Goal: Information Seeking & Learning: Compare options

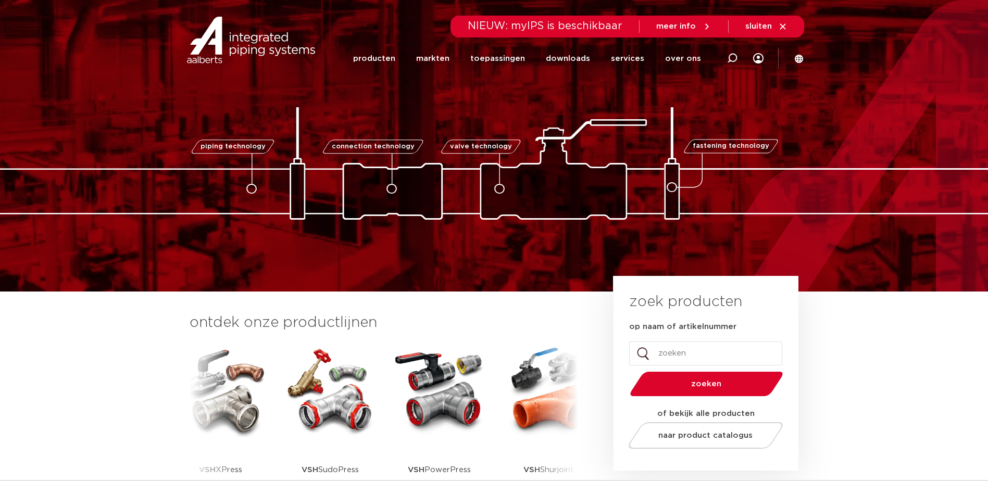
click at [668, 354] on input "op naam of artikelnummer" at bounding box center [705, 354] width 153 height 24
type input "6342028"
click at [625, 371] on button "zoeken" at bounding box center [705, 384] width 161 height 27
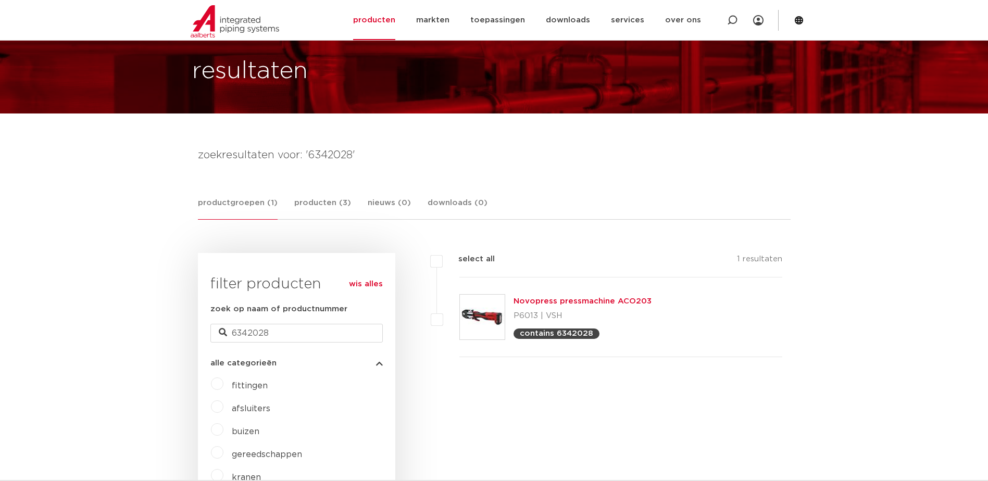
click at [546, 303] on link "Novopress pressmachine ACO203" at bounding box center [583, 301] width 138 height 8
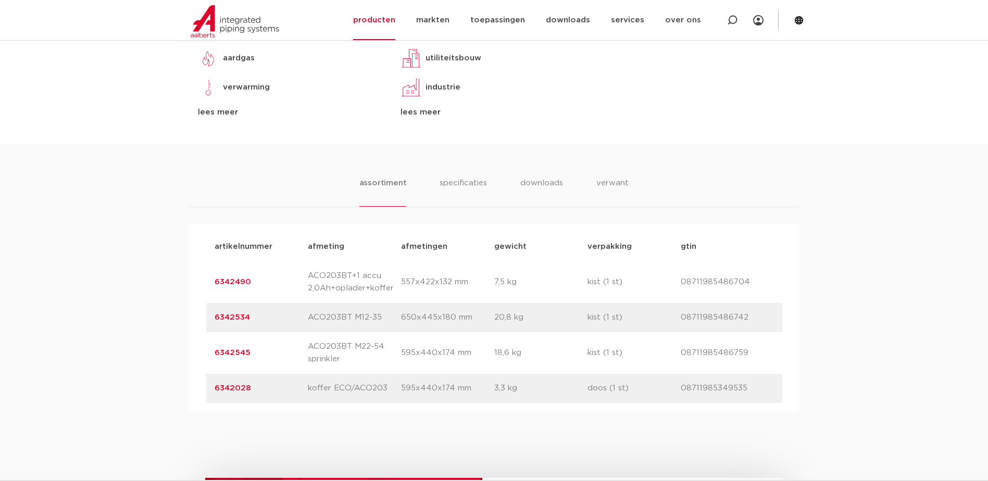
scroll to position [521, 0]
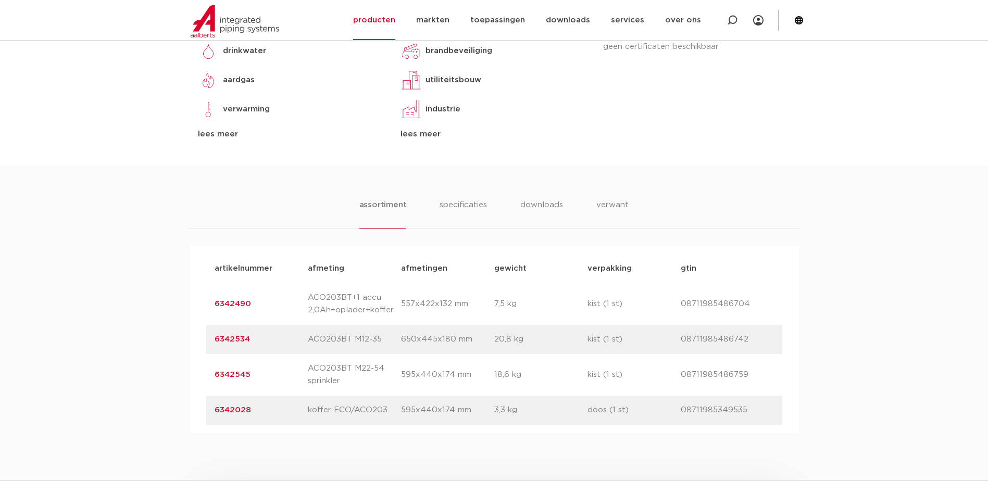
click at [231, 409] on link "6342028" at bounding box center [233, 410] width 36 height 8
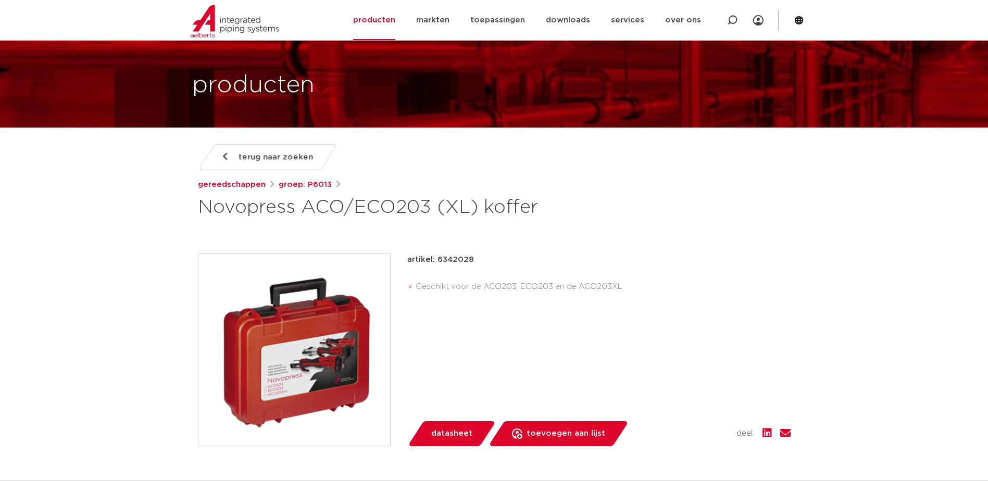
scroll to position [52, 0]
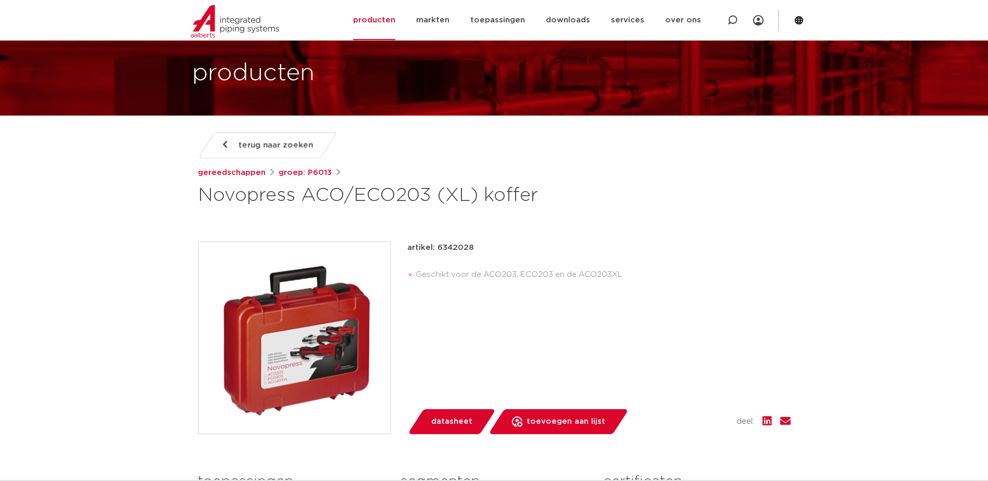
click at [282, 142] on span "terug naar zoeken" at bounding box center [276, 145] width 74 height 17
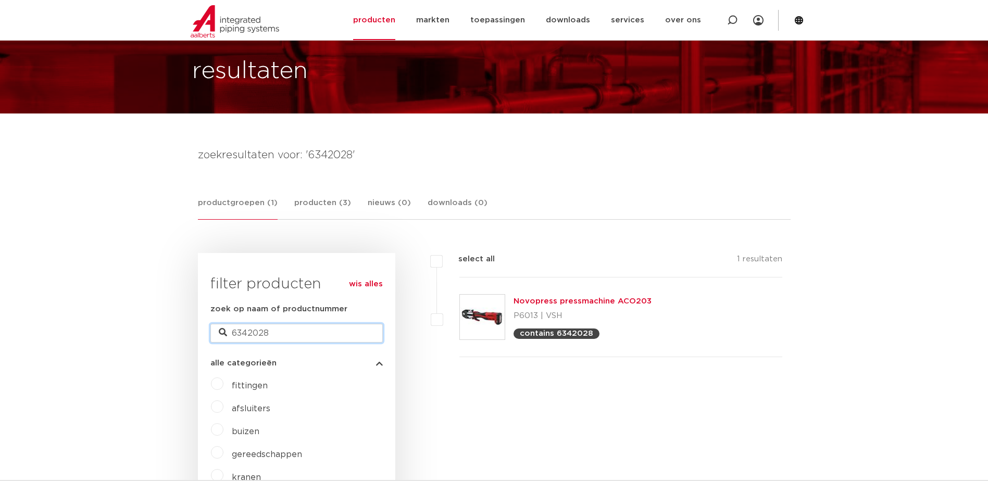
click at [274, 334] on input "6342028" at bounding box center [296, 333] width 172 height 19
type input "6341533"
click at [554, 306] on div "Novopress ECO301 P5997 | VSH XPress contains 6341533" at bounding box center [555, 317] width 82 height 44
click at [550, 299] on link "Novopress ECO301" at bounding box center [553, 301] width 78 height 8
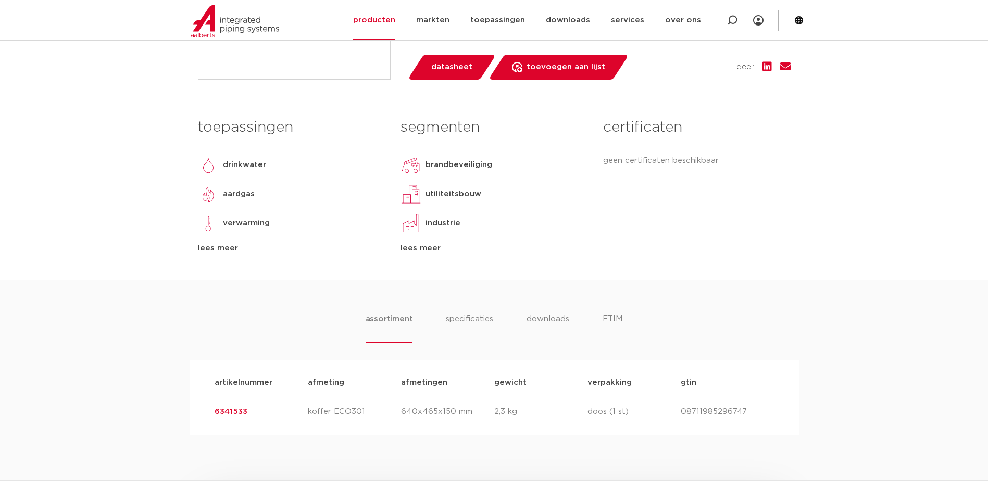
scroll to position [469, 0]
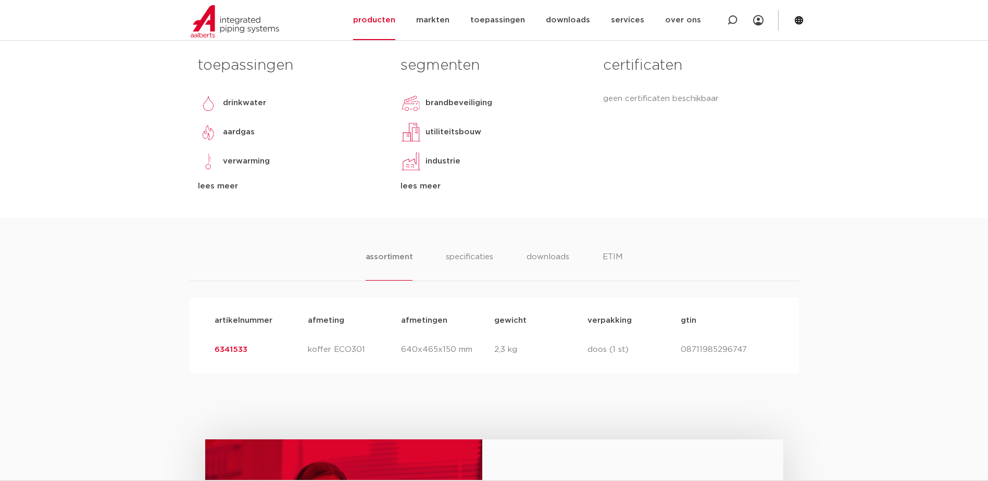
click at [236, 348] on link "6341533" at bounding box center [231, 350] width 33 height 8
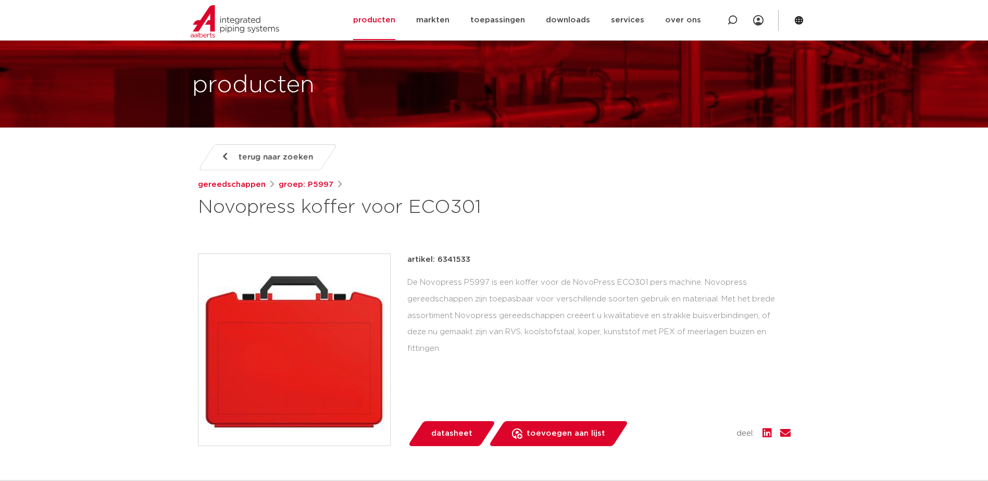
scroll to position [52, 0]
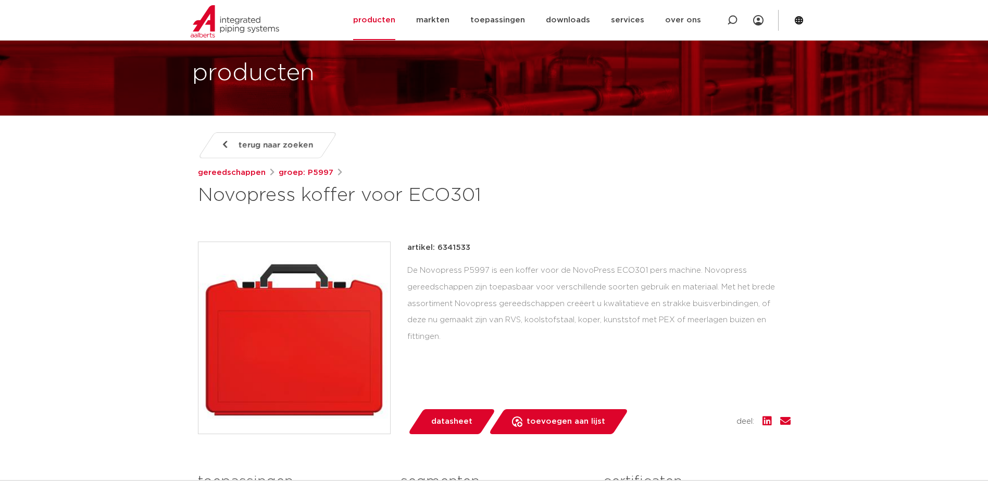
click at [237, 143] on link "terug naar zoeken" at bounding box center [267, 145] width 140 height 26
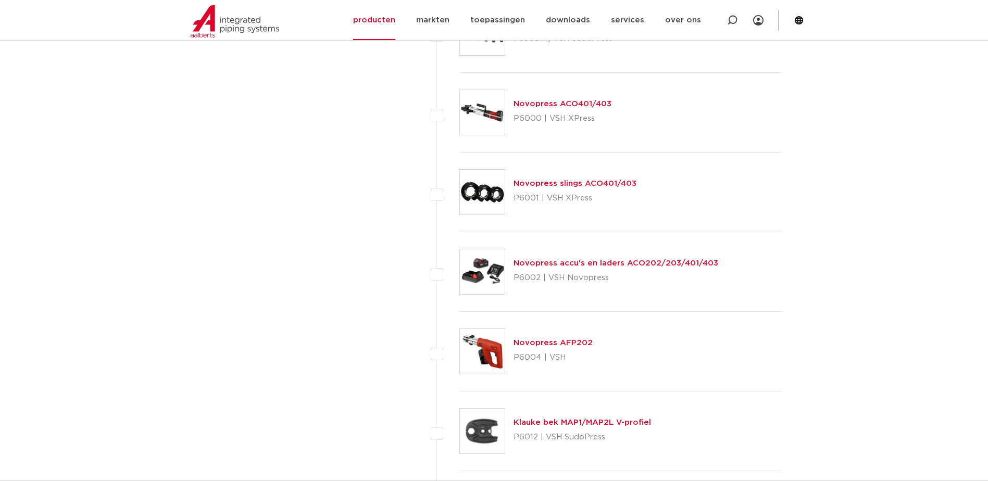
scroll to position [3596, 0]
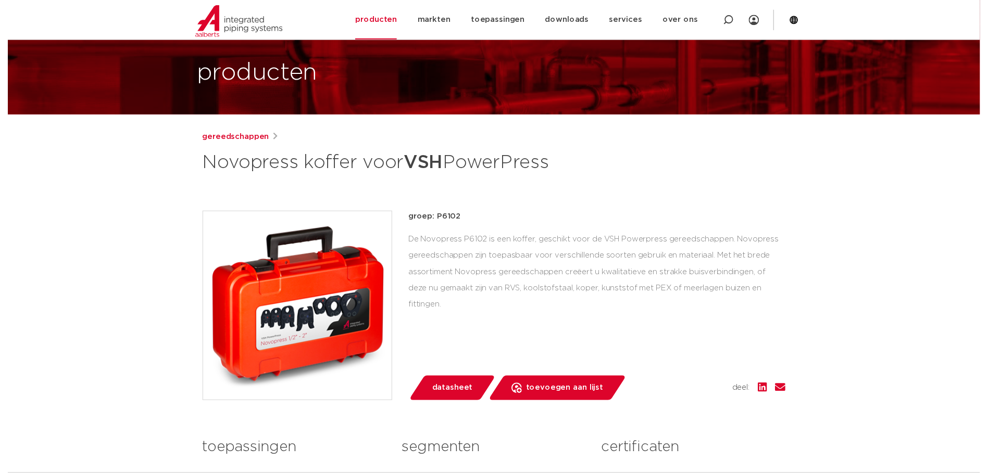
scroll to position [52, 0]
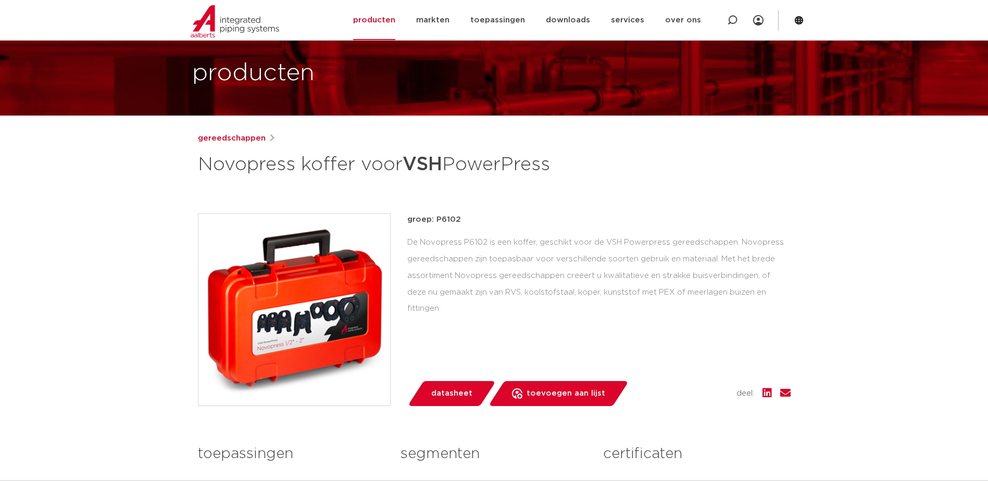
click at [450, 395] on span "datasheet" at bounding box center [451, 393] width 41 height 17
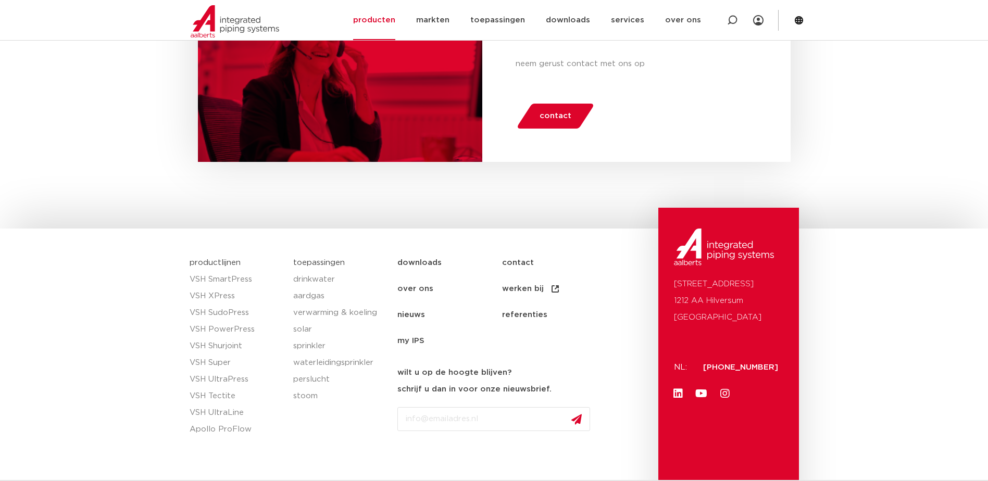
scroll to position [940, 0]
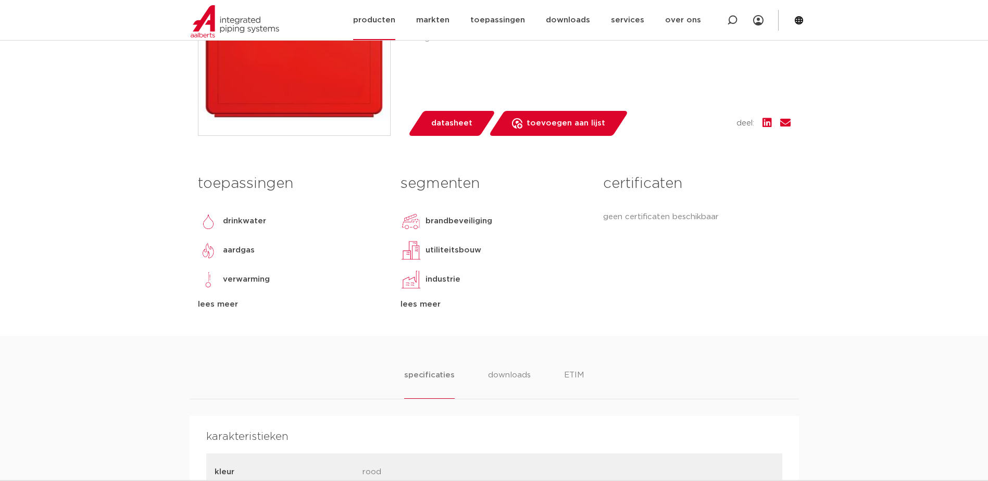
scroll to position [365, 0]
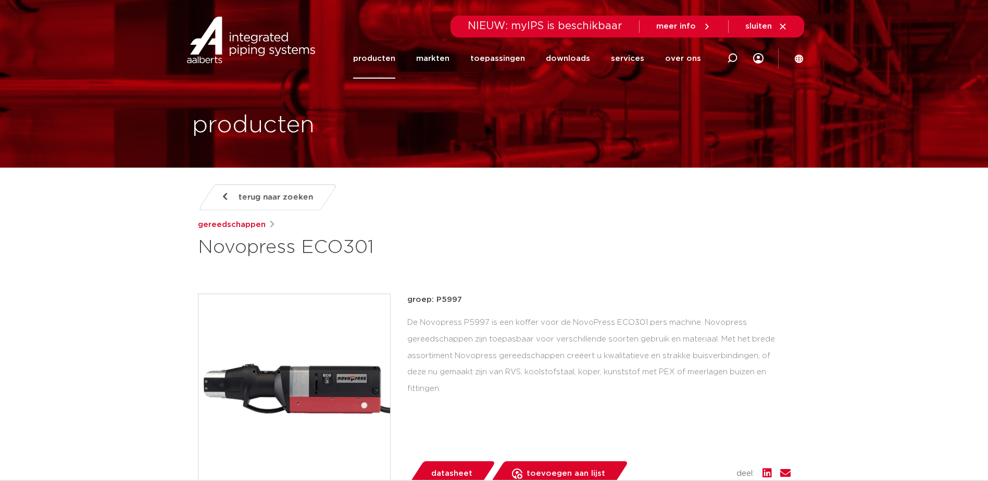
click at [270, 192] on span "terug naar zoeken" at bounding box center [276, 197] width 74 height 17
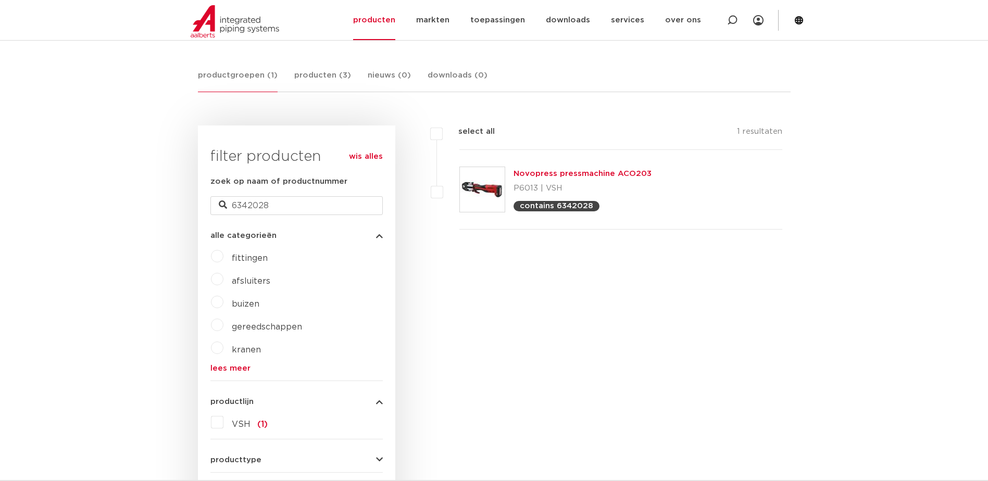
scroll to position [158, 0]
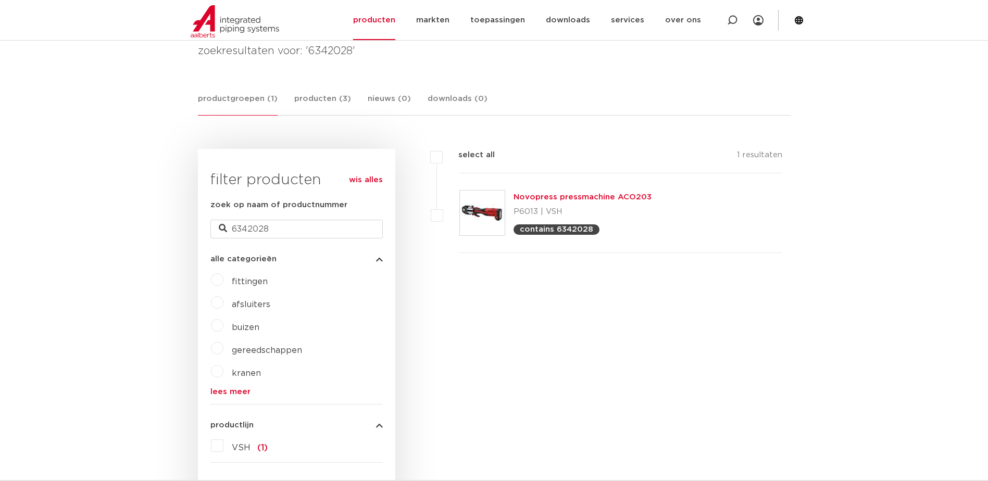
click at [257, 349] on span "gereedschappen" at bounding box center [267, 350] width 70 height 8
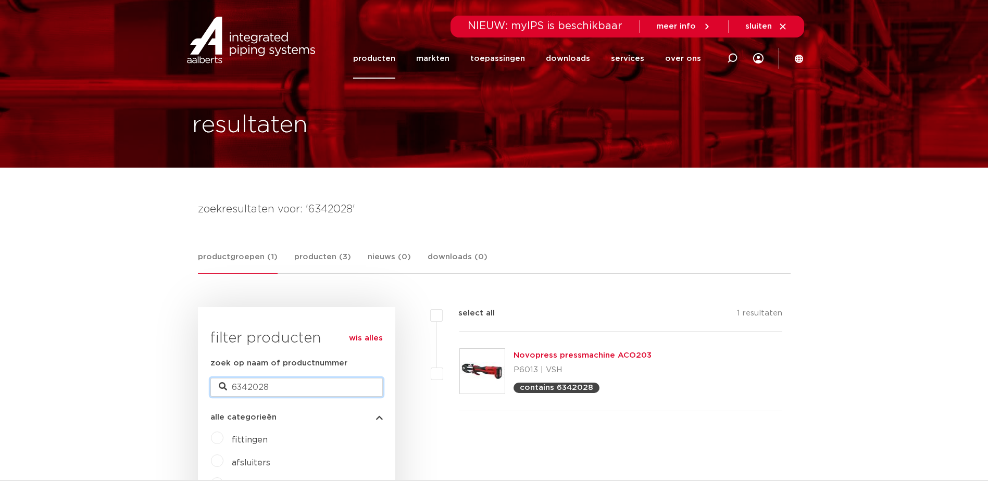
click at [278, 390] on input "6342028" at bounding box center [296, 387] width 172 height 19
type input "6"
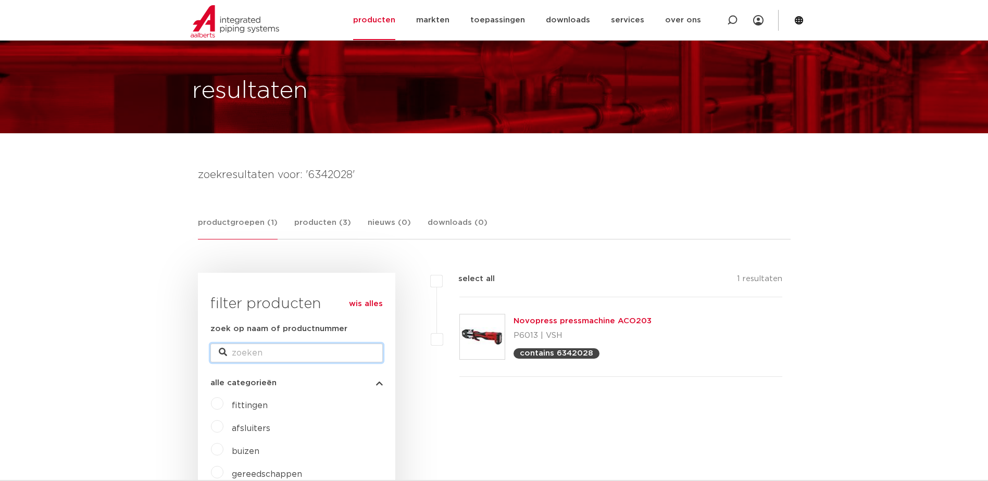
scroll to position [104, 0]
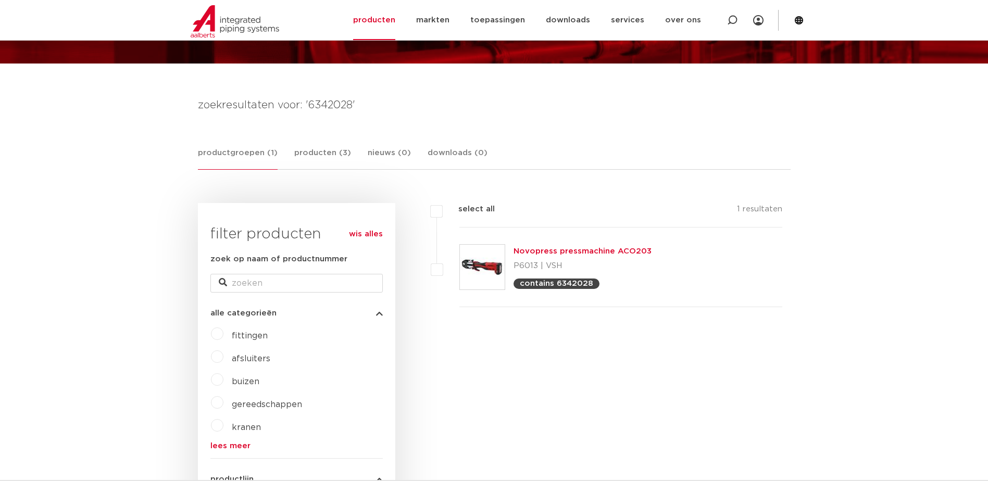
click at [223, 406] on label "gereedschappen" at bounding box center [262, 402] width 79 height 17
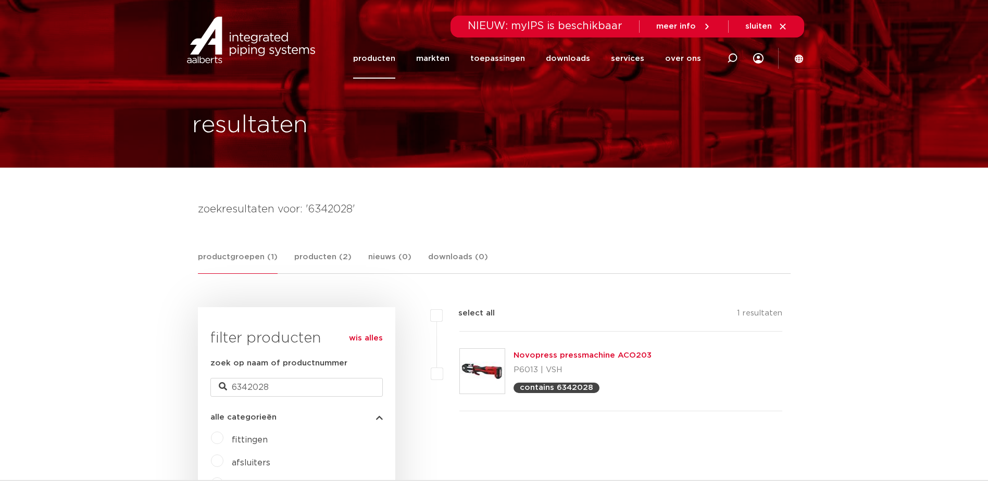
click at [215, 46] on img at bounding box center [250, 40] width 133 height 47
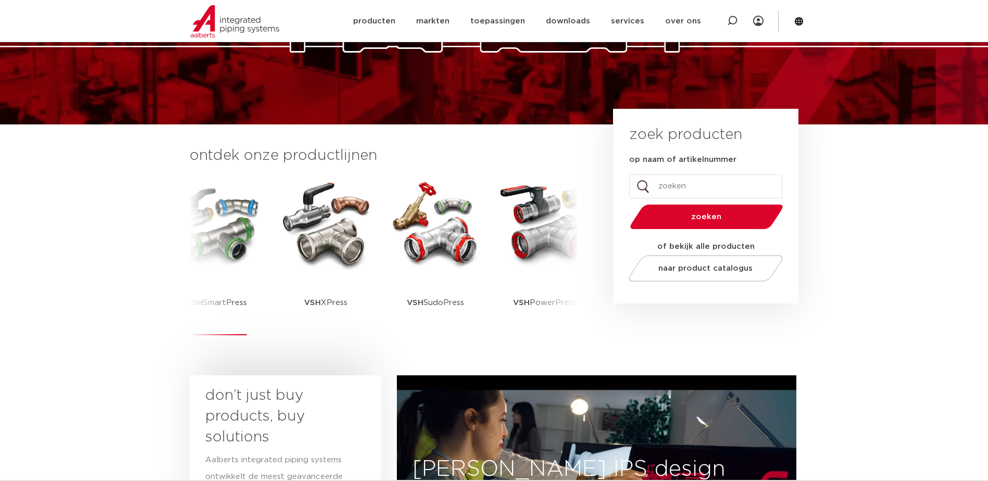
scroll to position [156, 0]
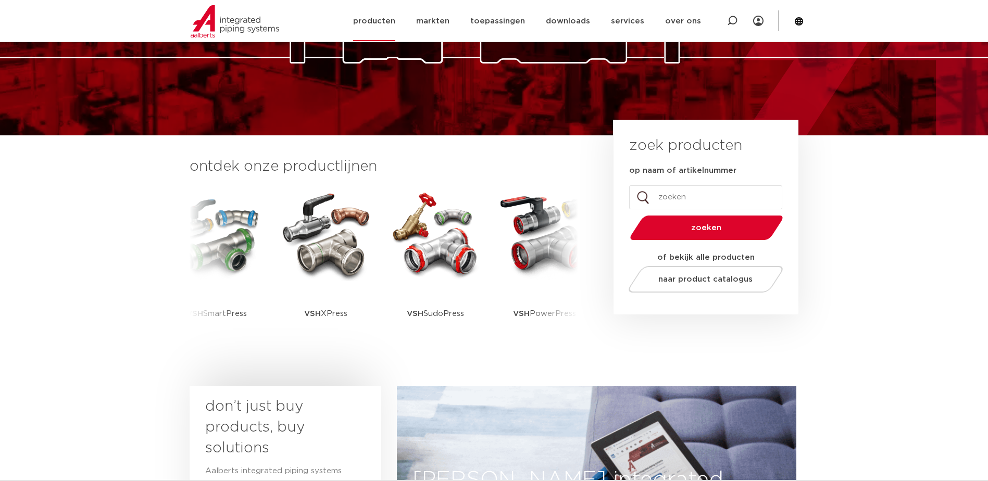
click at [386, 17] on link "producten" at bounding box center [374, 21] width 42 height 40
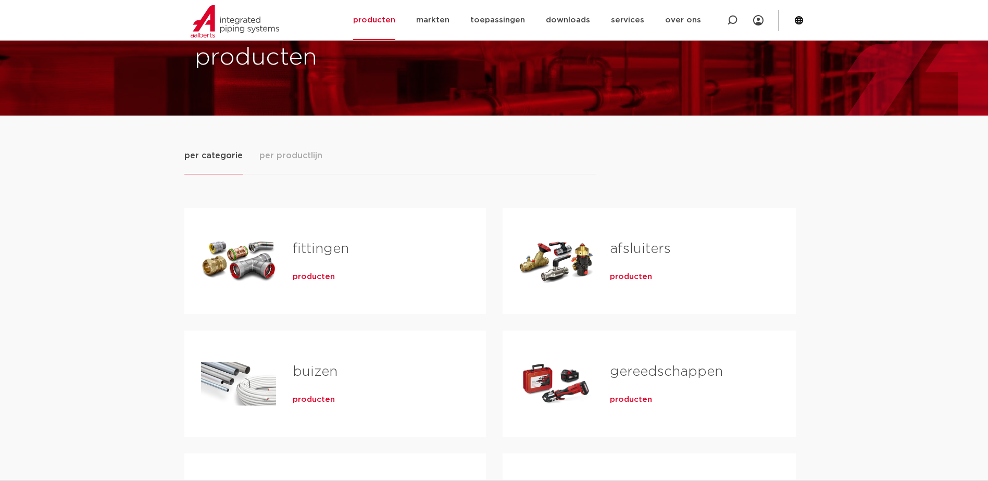
scroll to position [104, 0]
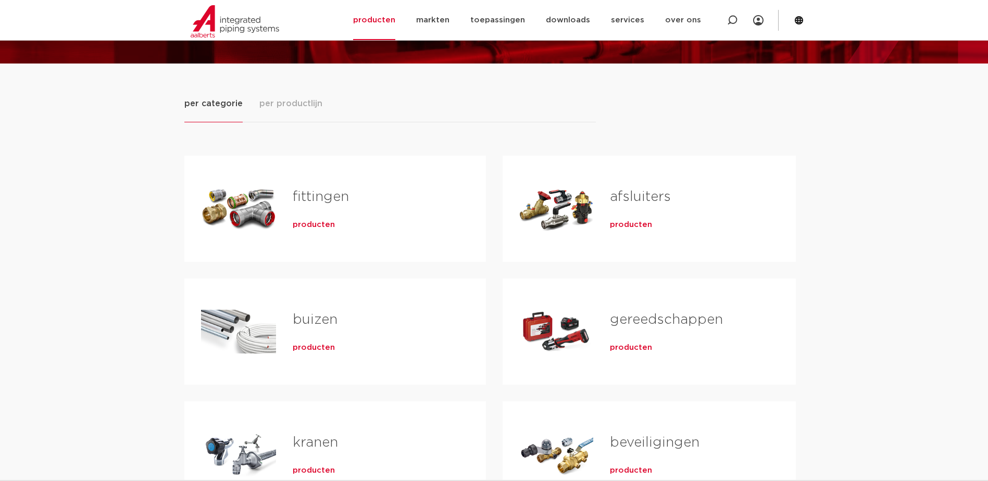
click at [630, 339] on div "producten" at bounding box center [686, 346] width 152 height 15
click at [637, 318] on link "gereedschappen" at bounding box center [666, 320] width 113 height 14
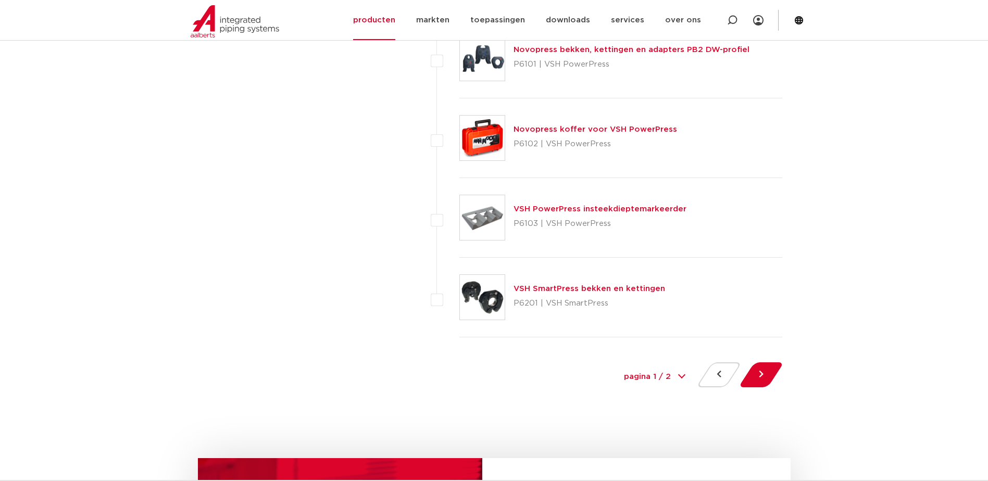
scroll to position [4687, 0]
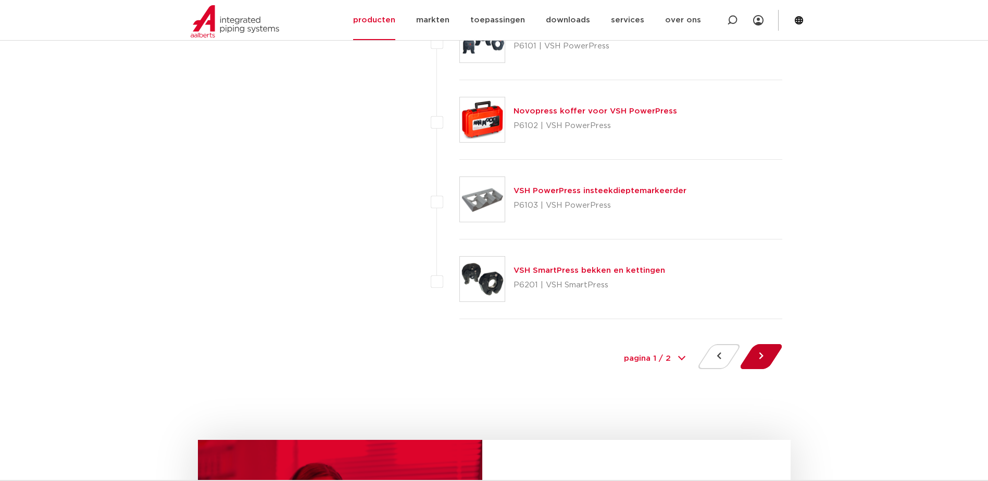
click at [764, 359] on button at bounding box center [761, 356] width 30 height 25
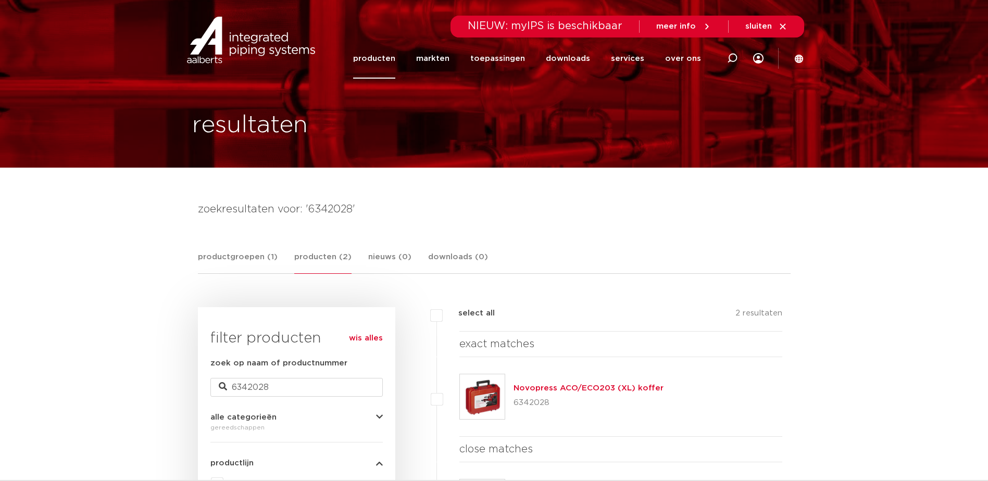
click at [394, 55] on link "producten" at bounding box center [374, 59] width 42 height 40
